Goal: Navigation & Orientation: Find specific page/section

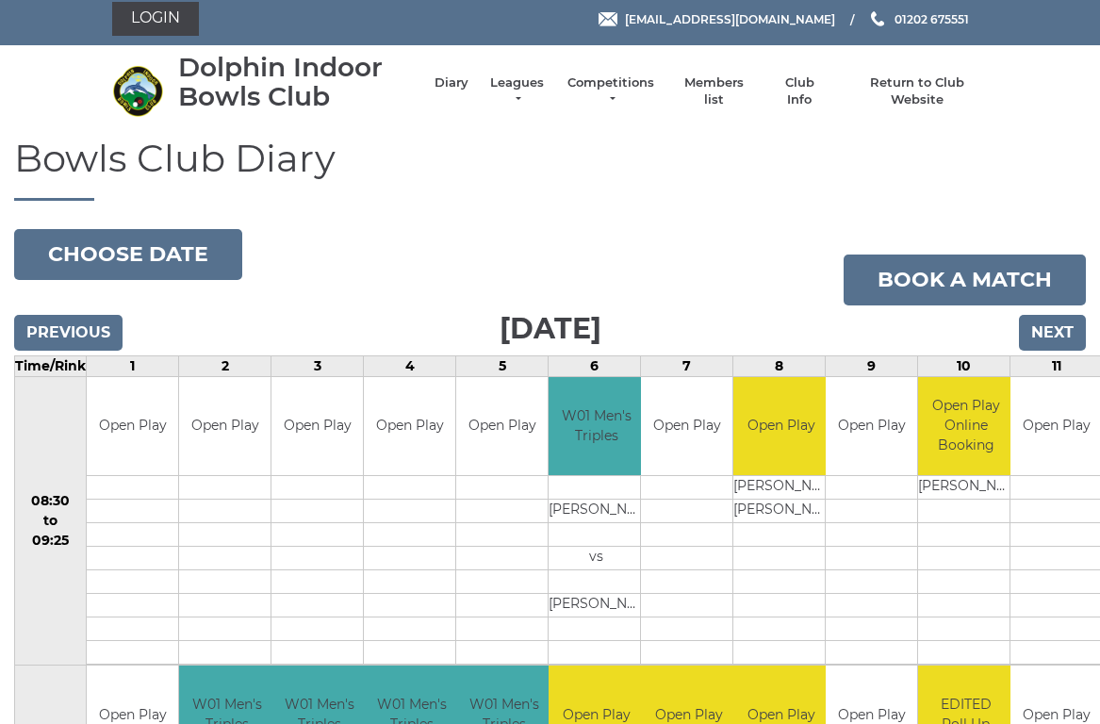
scroll to position [5, 0]
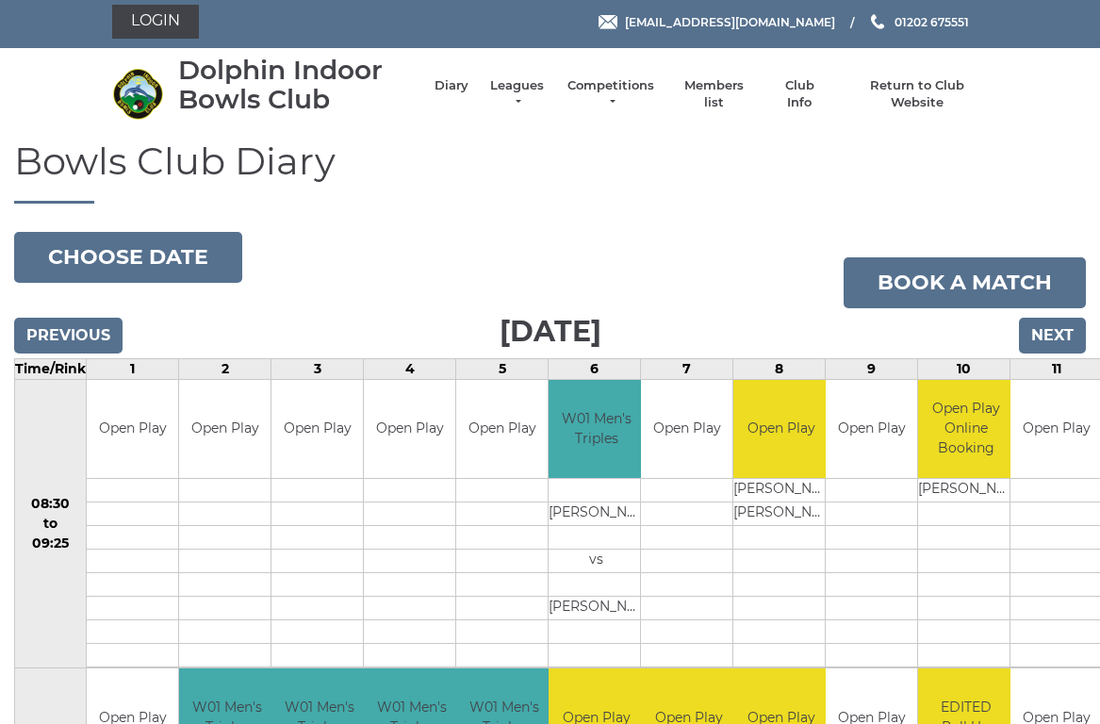
click at [532, 94] on link "Leagues" at bounding box center [516, 94] width 59 height 34
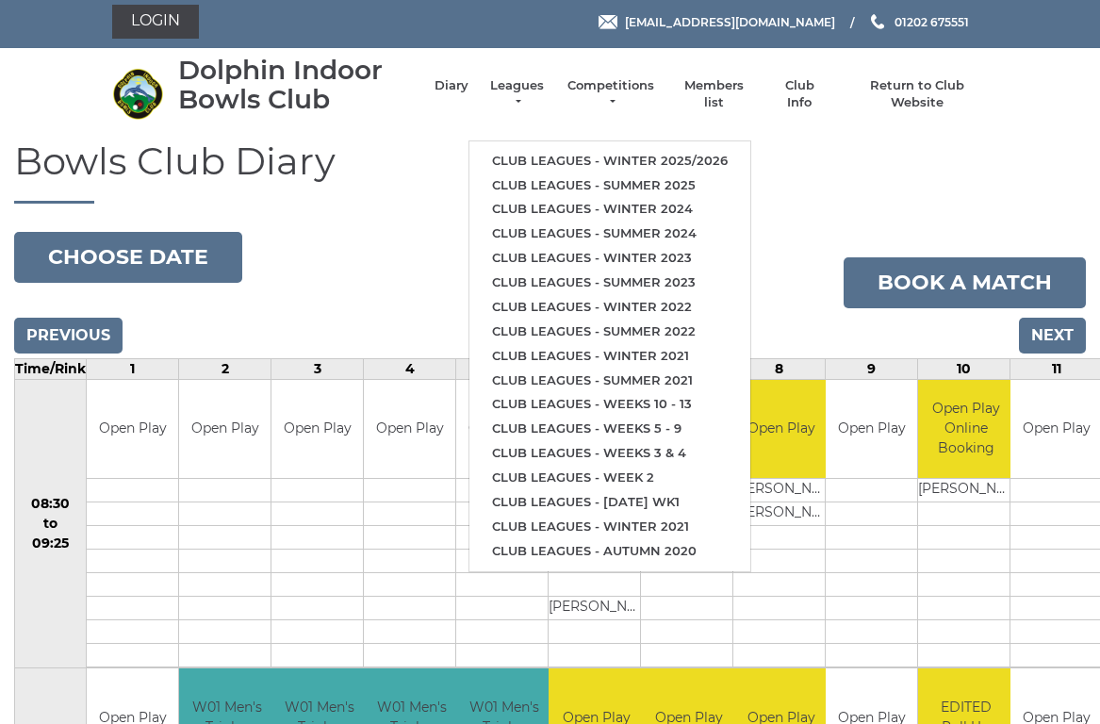
click at [618, 149] on link "Club leagues - Winter 2025/2026" at bounding box center [609, 161] width 281 height 25
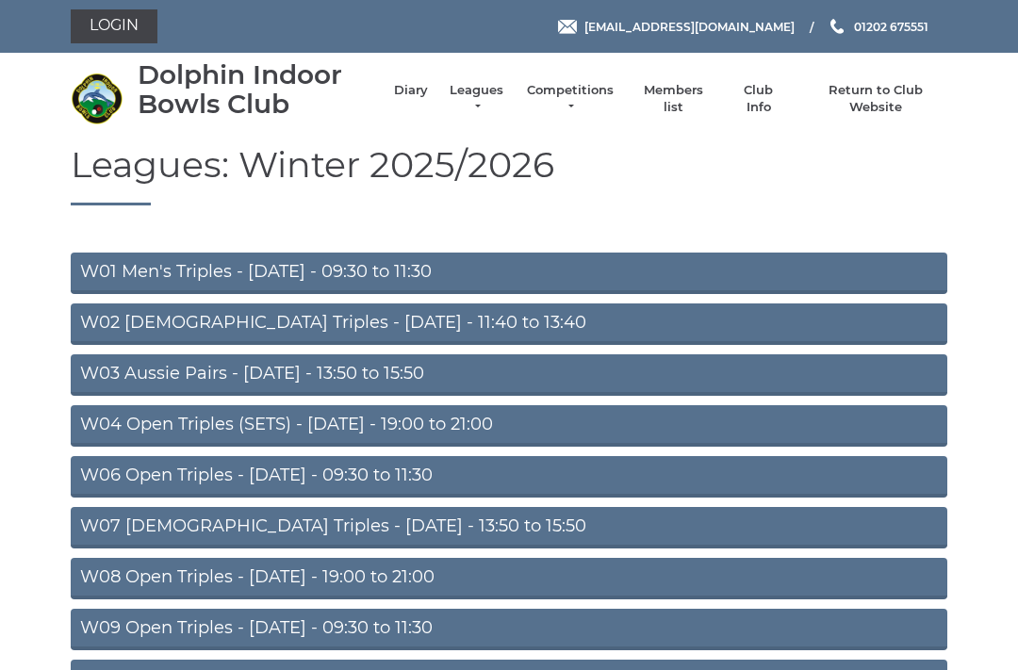
click at [297, 253] on link "W01 Men's Triples - Monday - 09:30 to 11:30" at bounding box center [509, 273] width 877 height 41
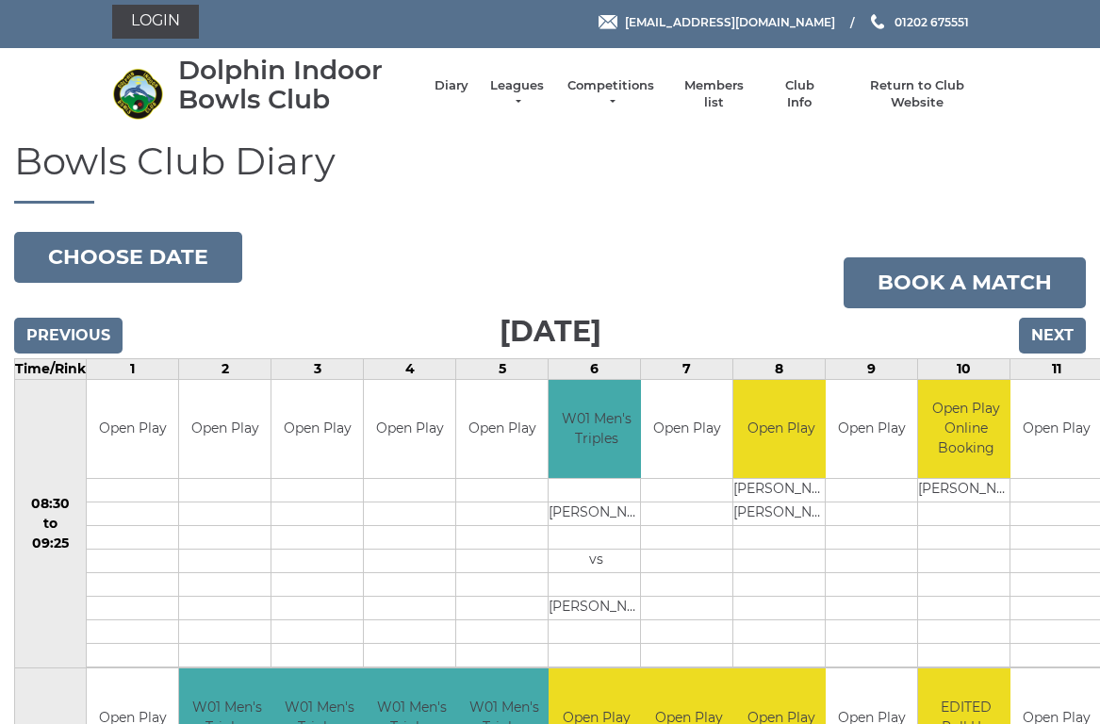
scroll to position [5, 0]
